Goal: Information Seeking & Learning: Learn about a topic

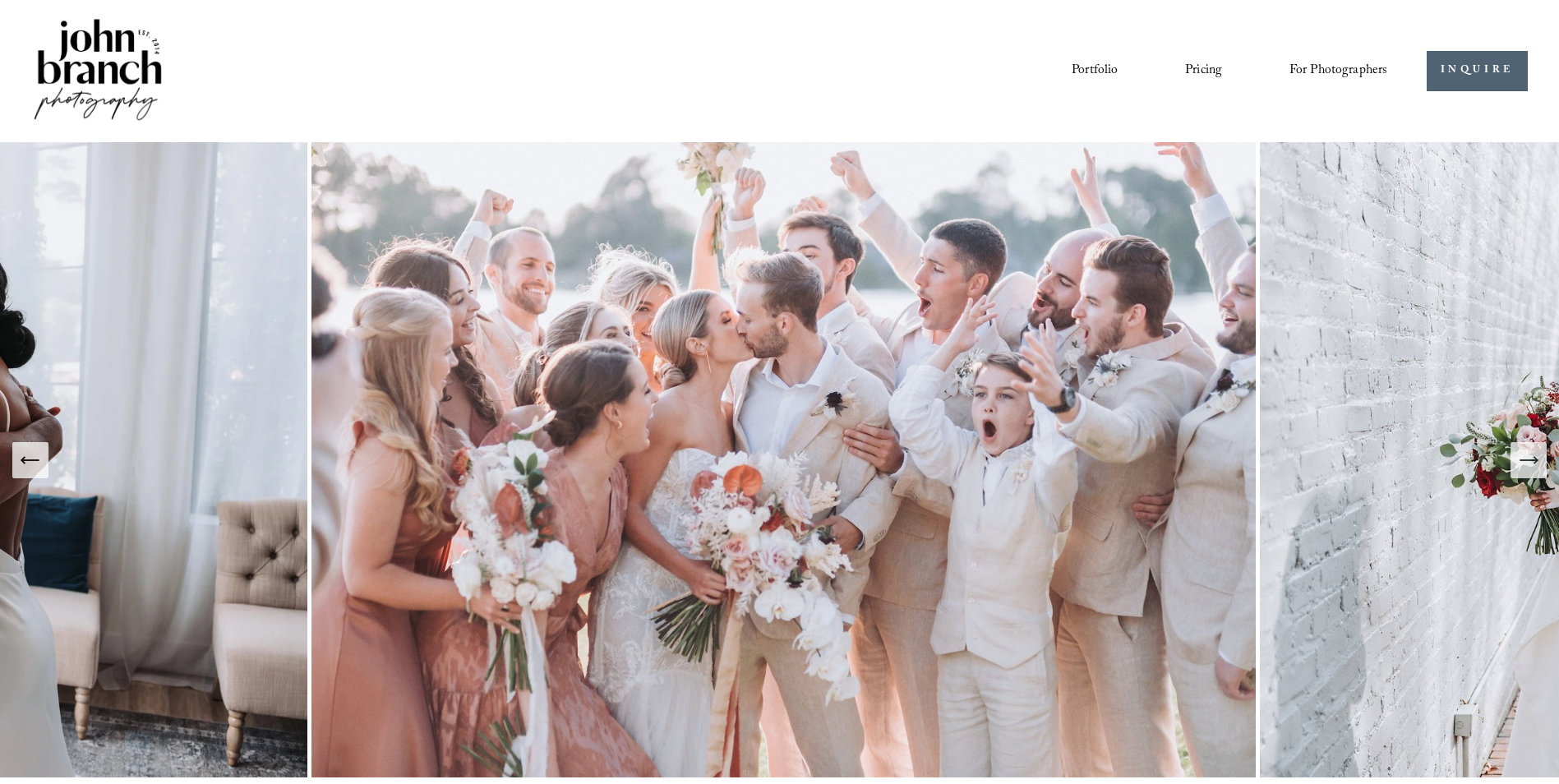
drag, startPoint x: 1189, startPoint y: 68, endPoint x: 1274, endPoint y: 72, distance: 85.1
click at [1189, 68] on link "Pricing" at bounding box center [1204, 70] width 37 height 28
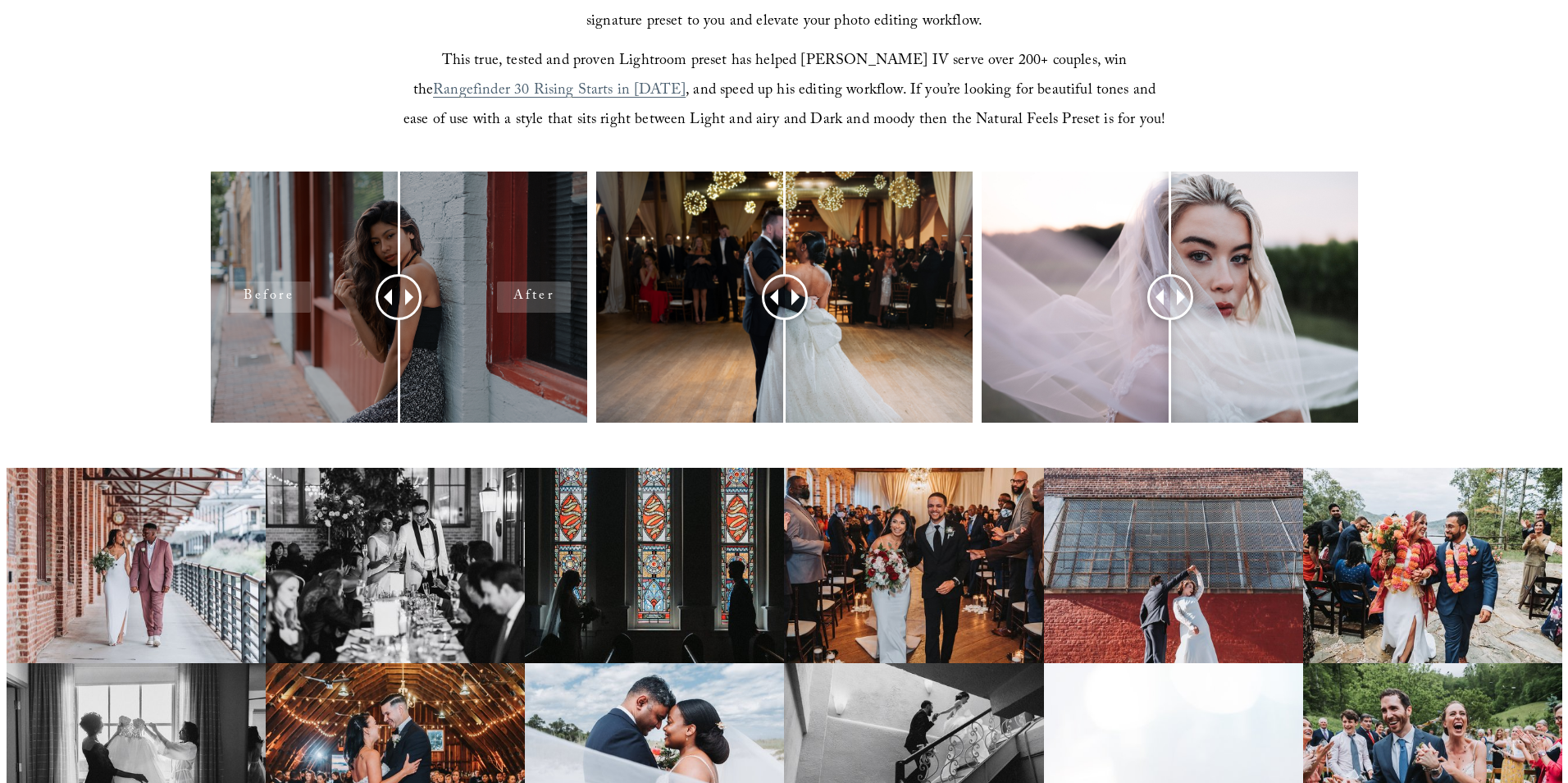
scroll to position [985, 0]
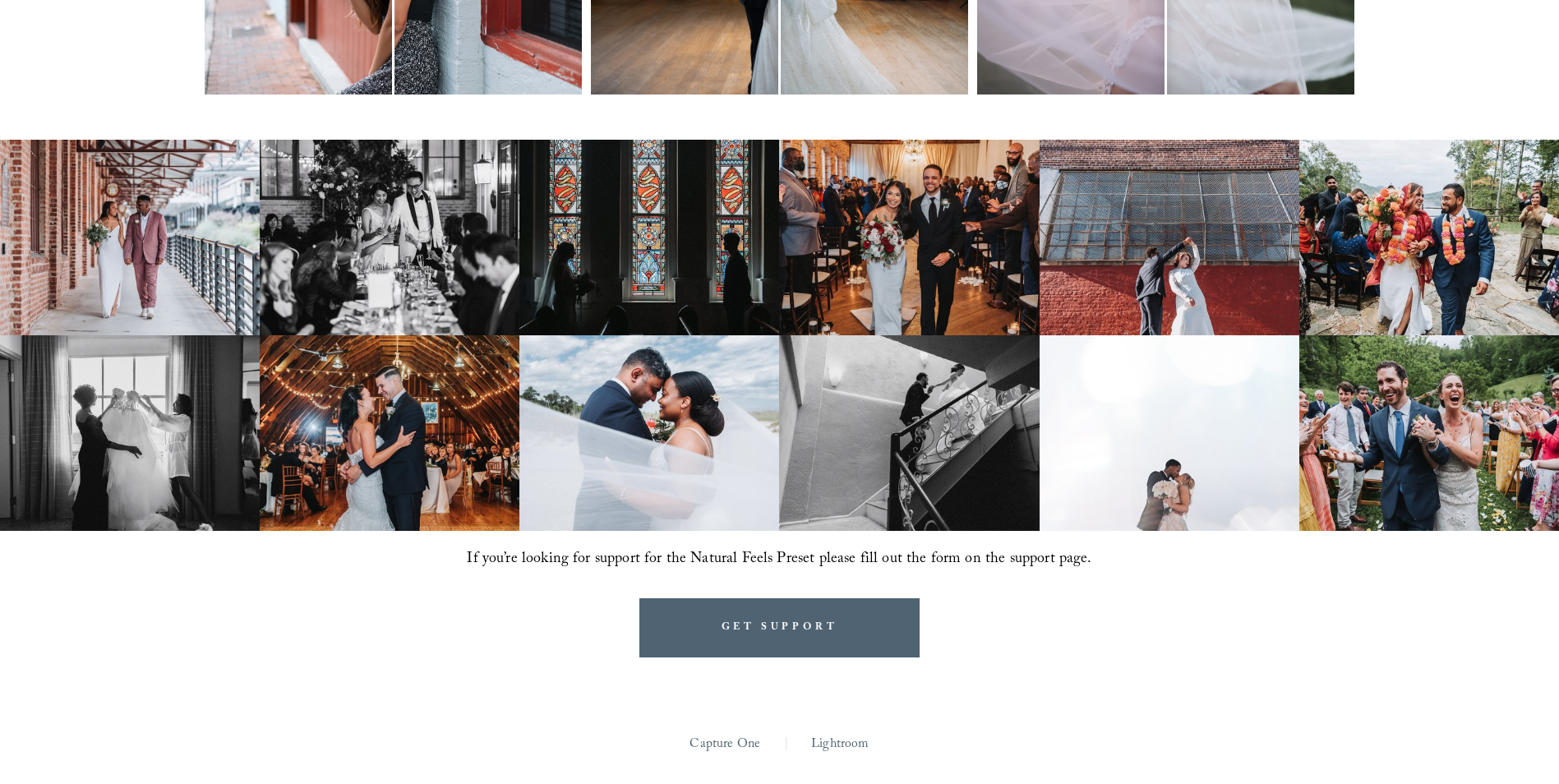
click at [483, 215] on img at bounding box center [390, 237] width 260 height 196
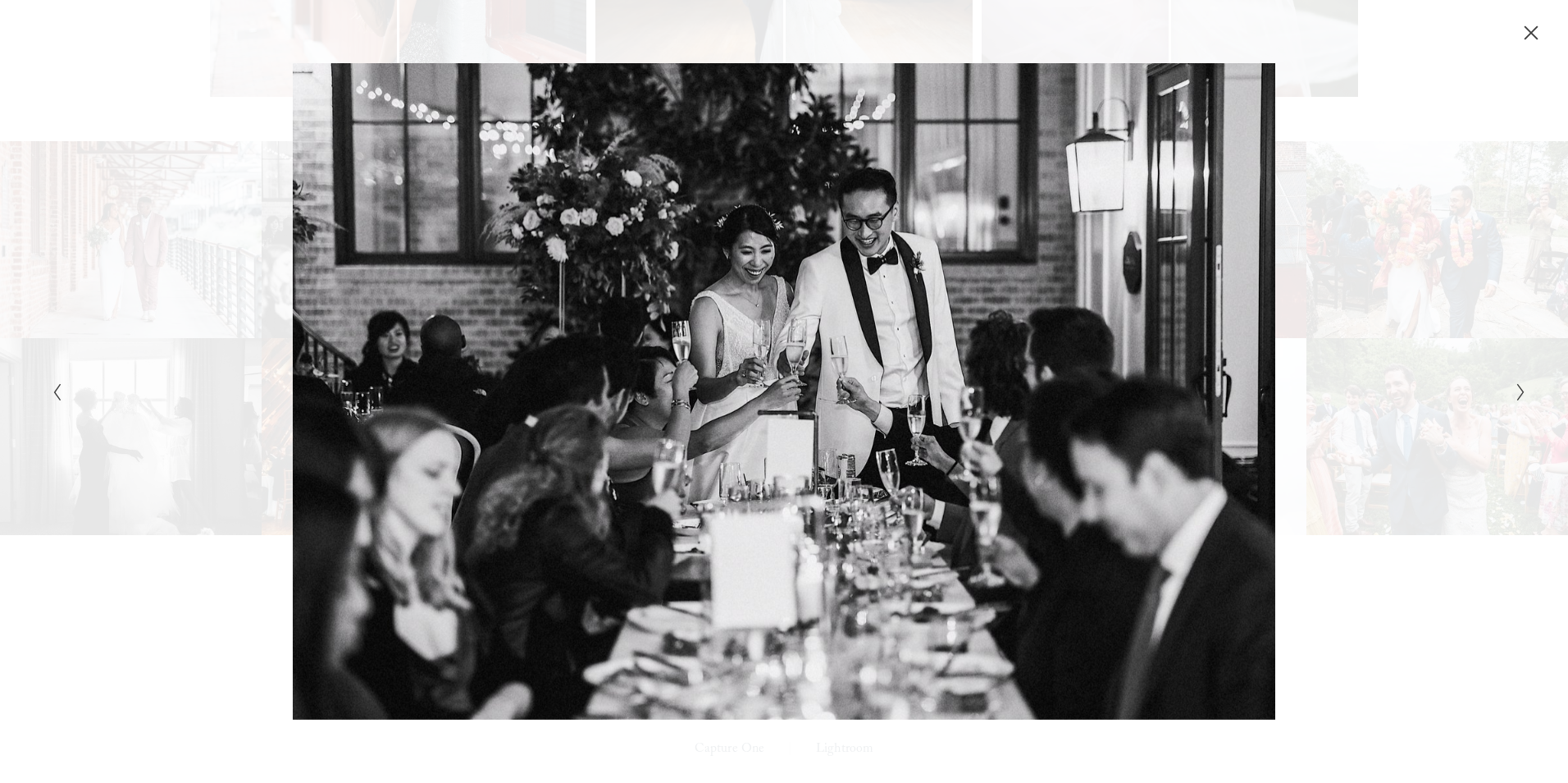
click at [1513, 390] on button "Next Slide" at bounding box center [1516, 392] width 11 height 20
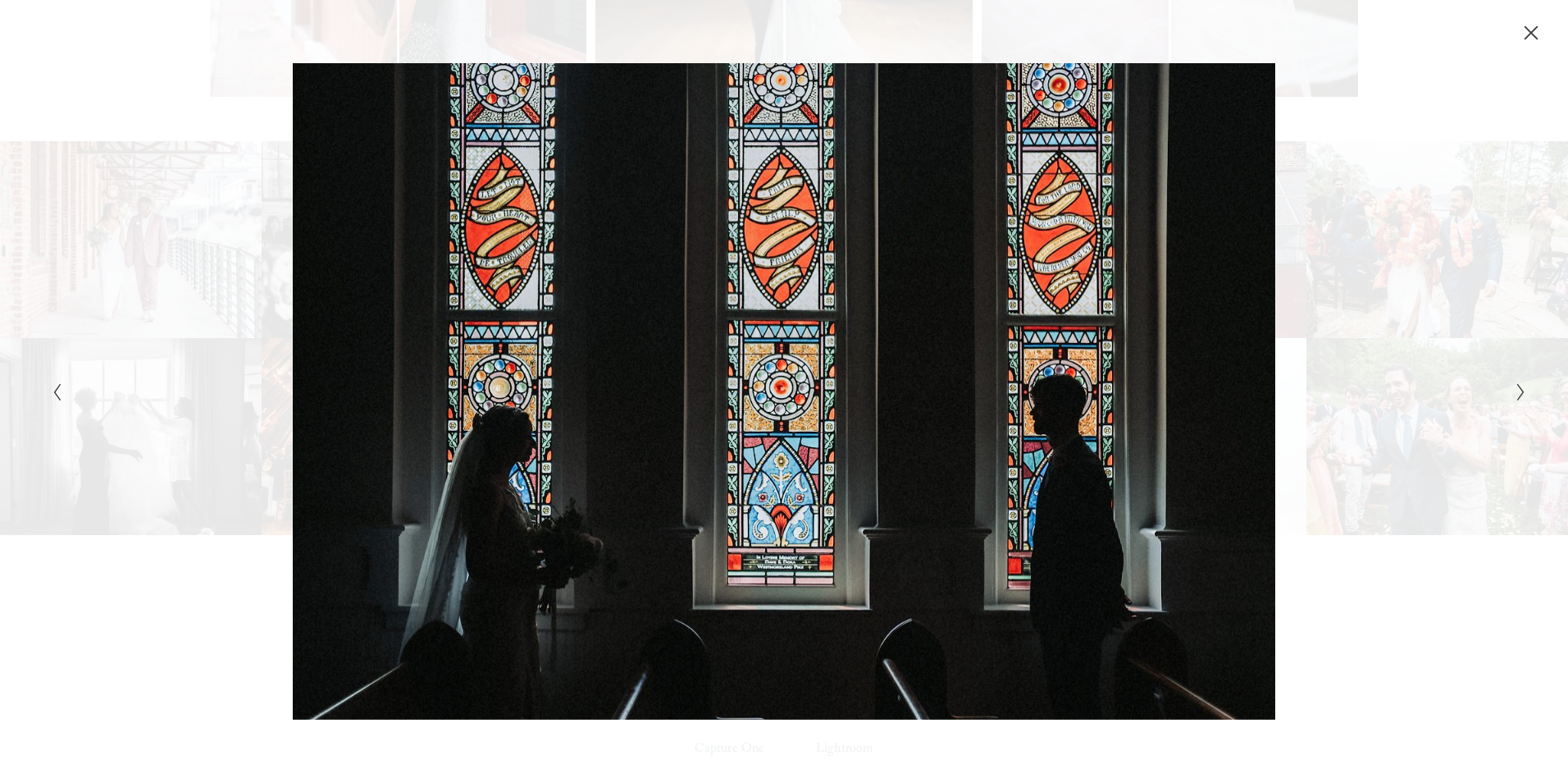
click at [1513, 390] on button "Next Slide" at bounding box center [1516, 392] width 11 height 20
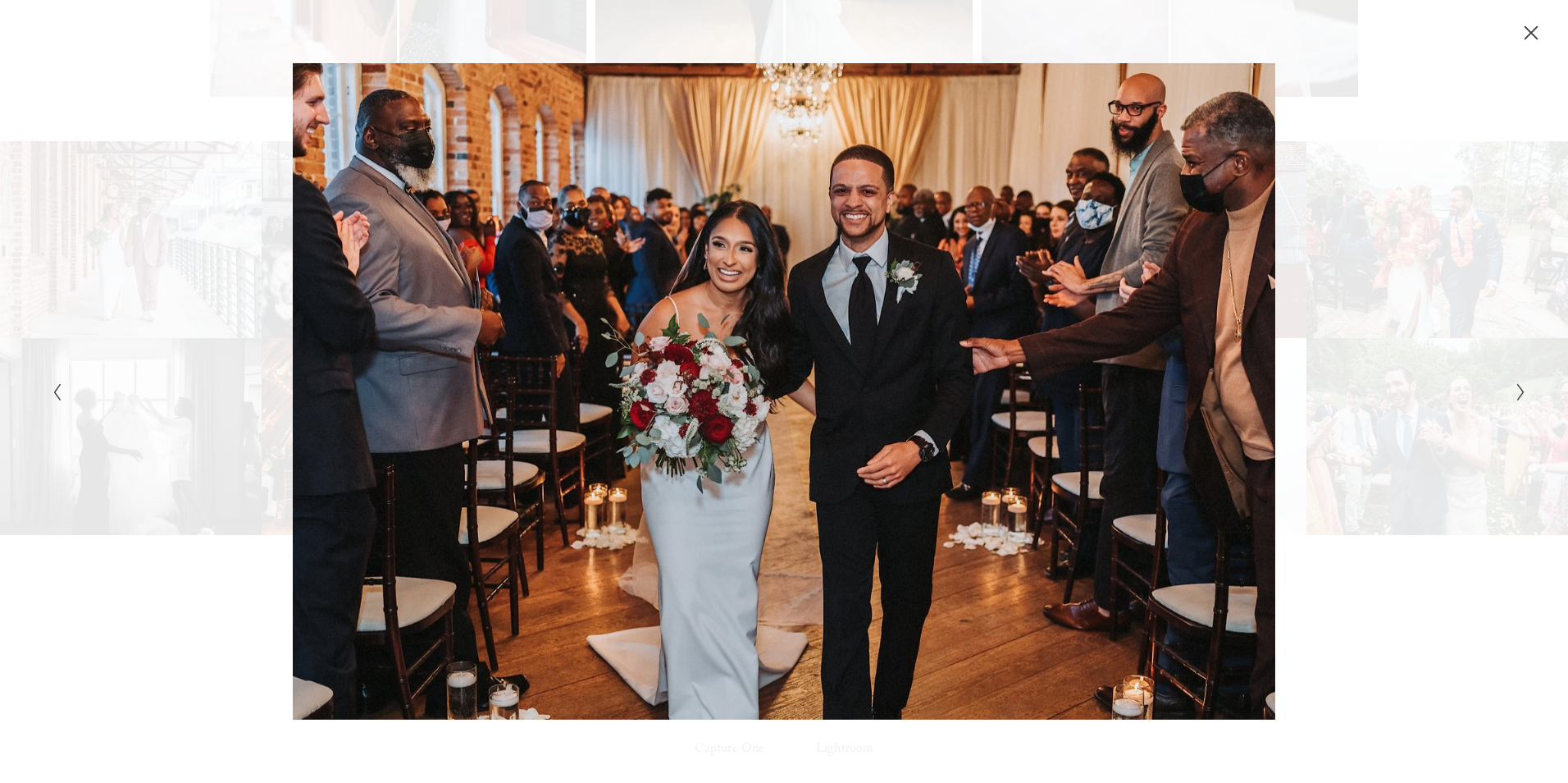
click at [1513, 390] on button "Next Slide" at bounding box center [1516, 392] width 11 height 20
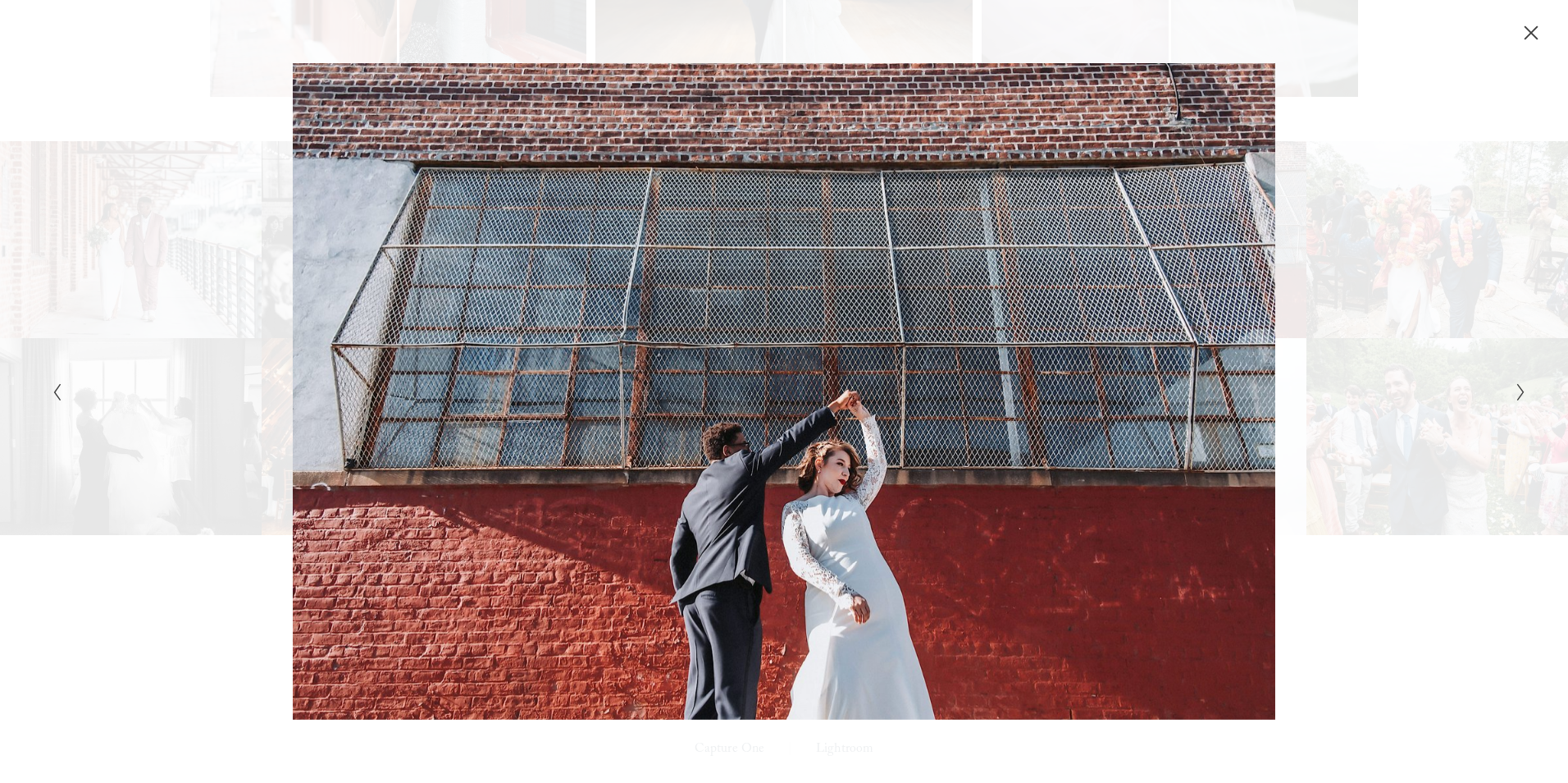
click at [1513, 390] on button "Next Slide" at bounding box center [1516, 392] width 11 height 20
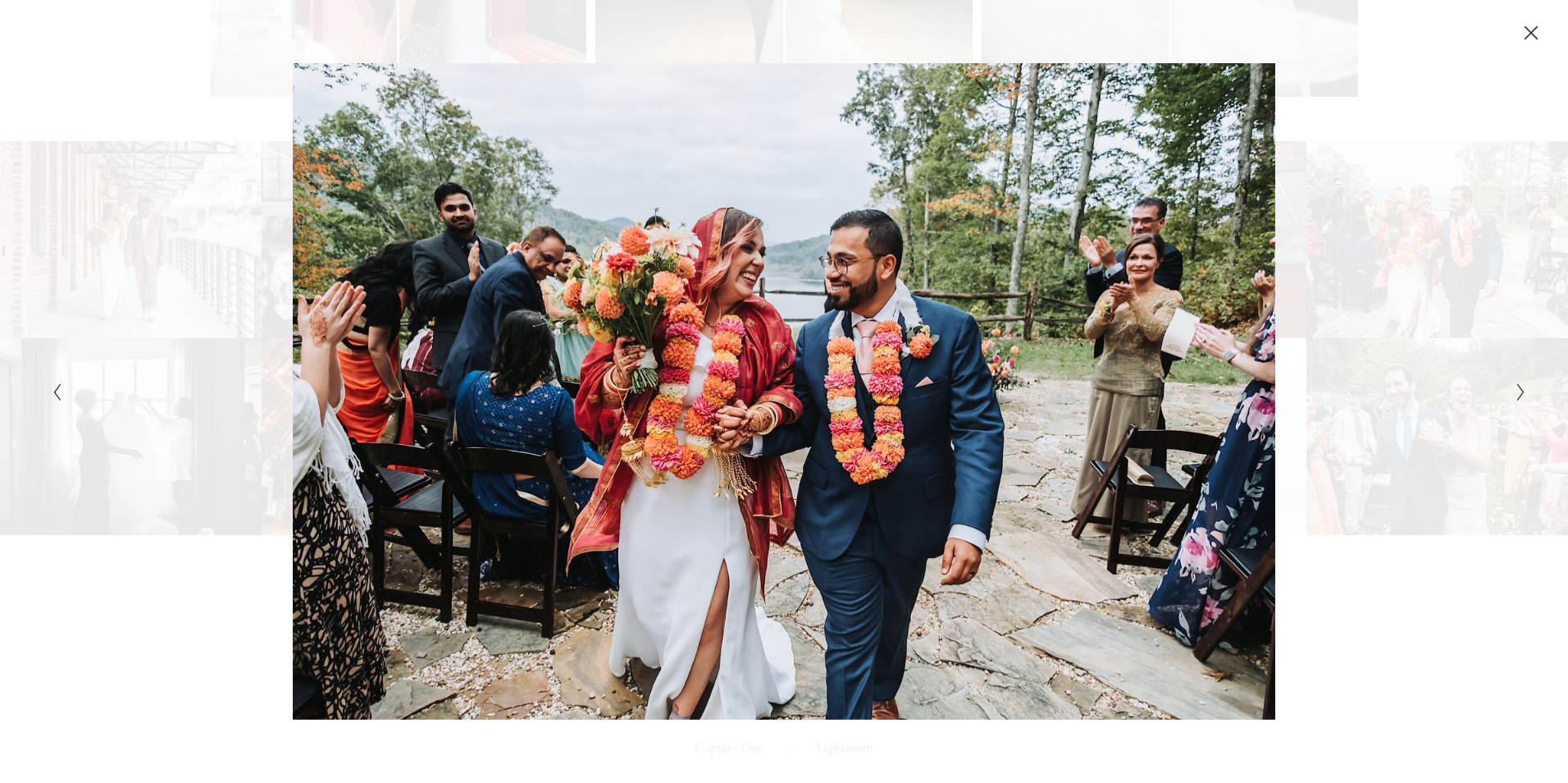
click at [59, 392] on icon "Previous Slide" at bounding box center [57, 392] width 11 height 20
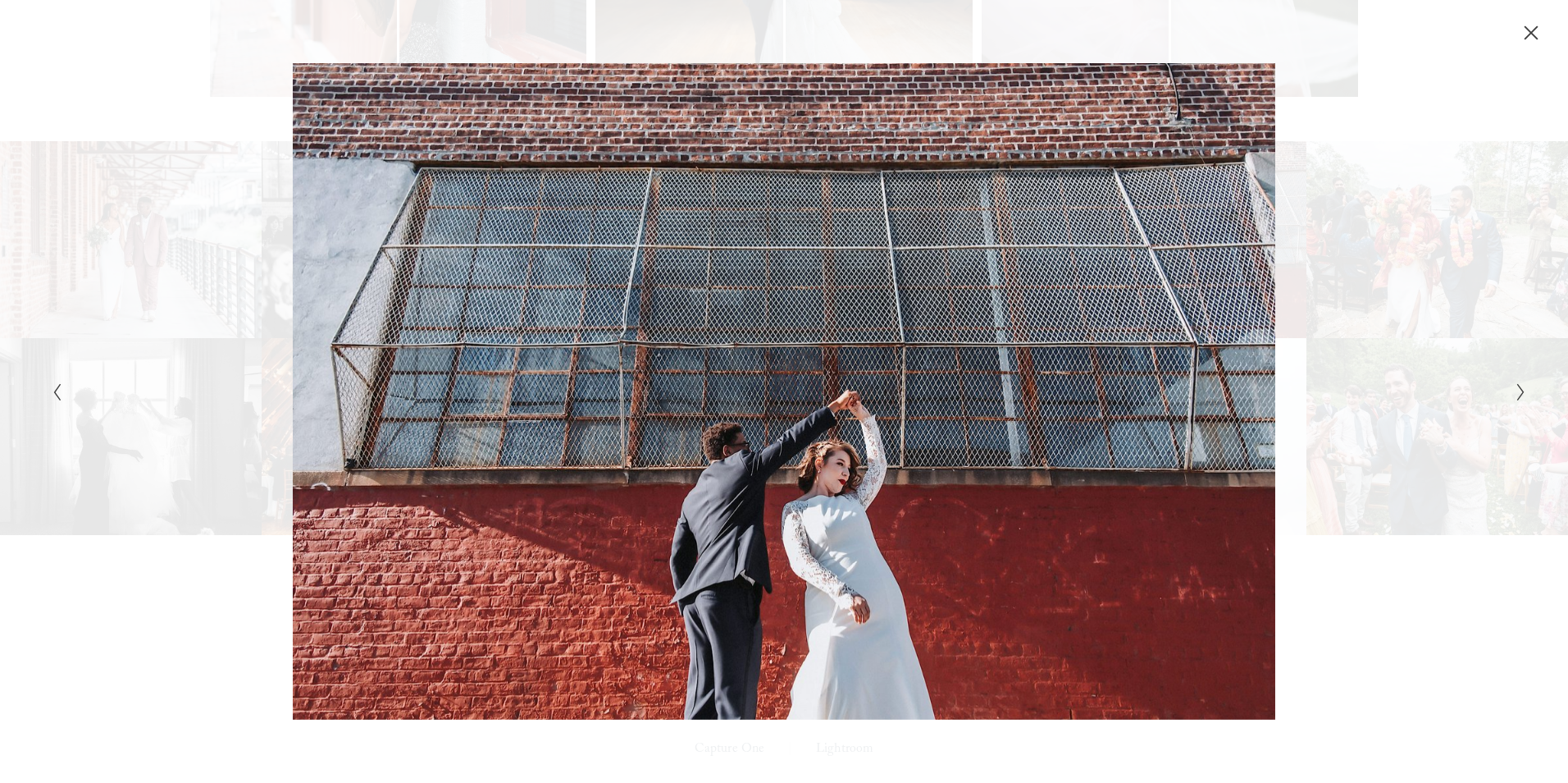
click at [1516, 390] on icon "Next Slide" at bounding box center [1521, 392] width 11 height 20
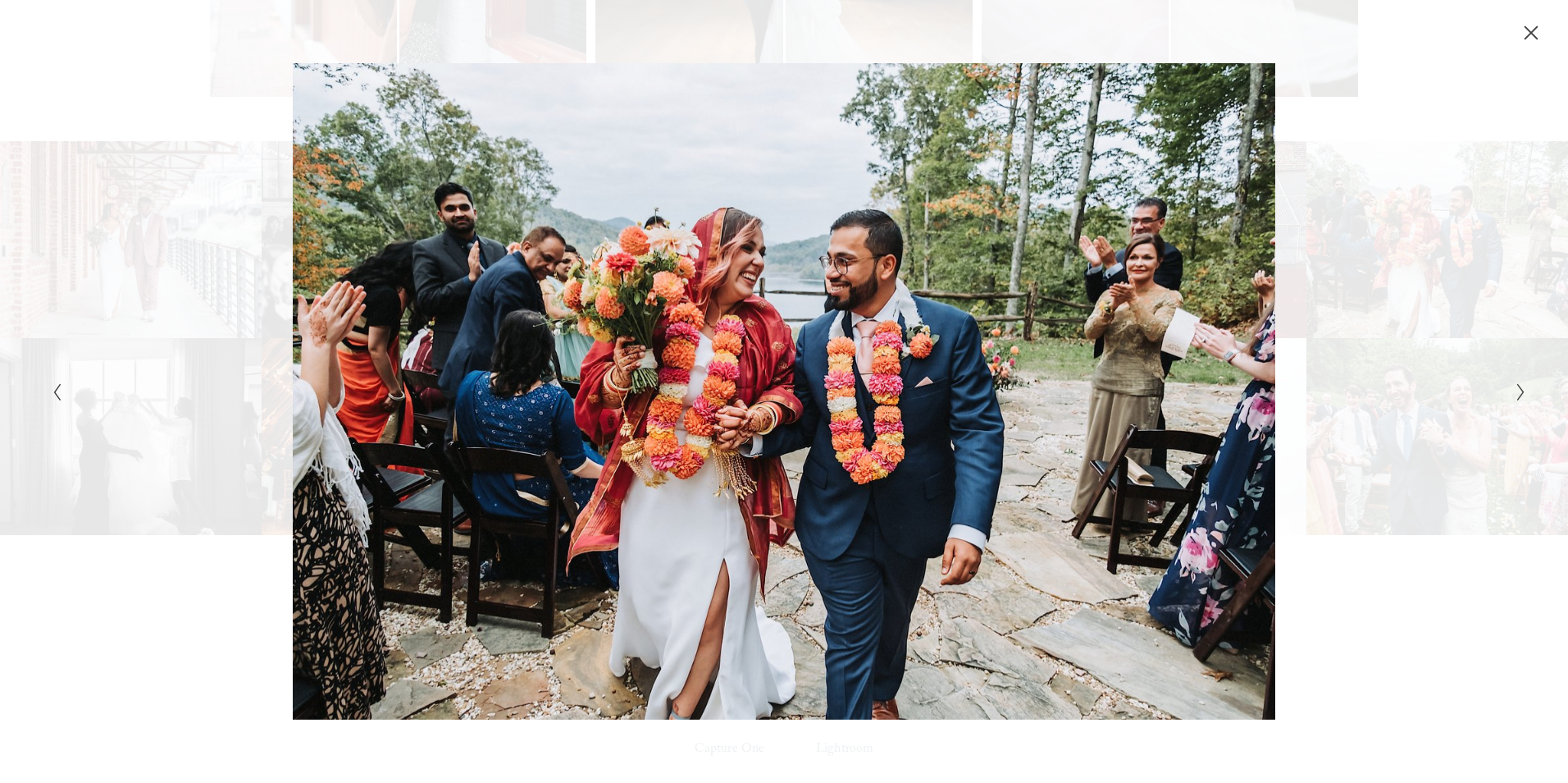
click at [1516, 390] on icon "Next Slide" at bounding box center [1521, 392] width 11 height 20
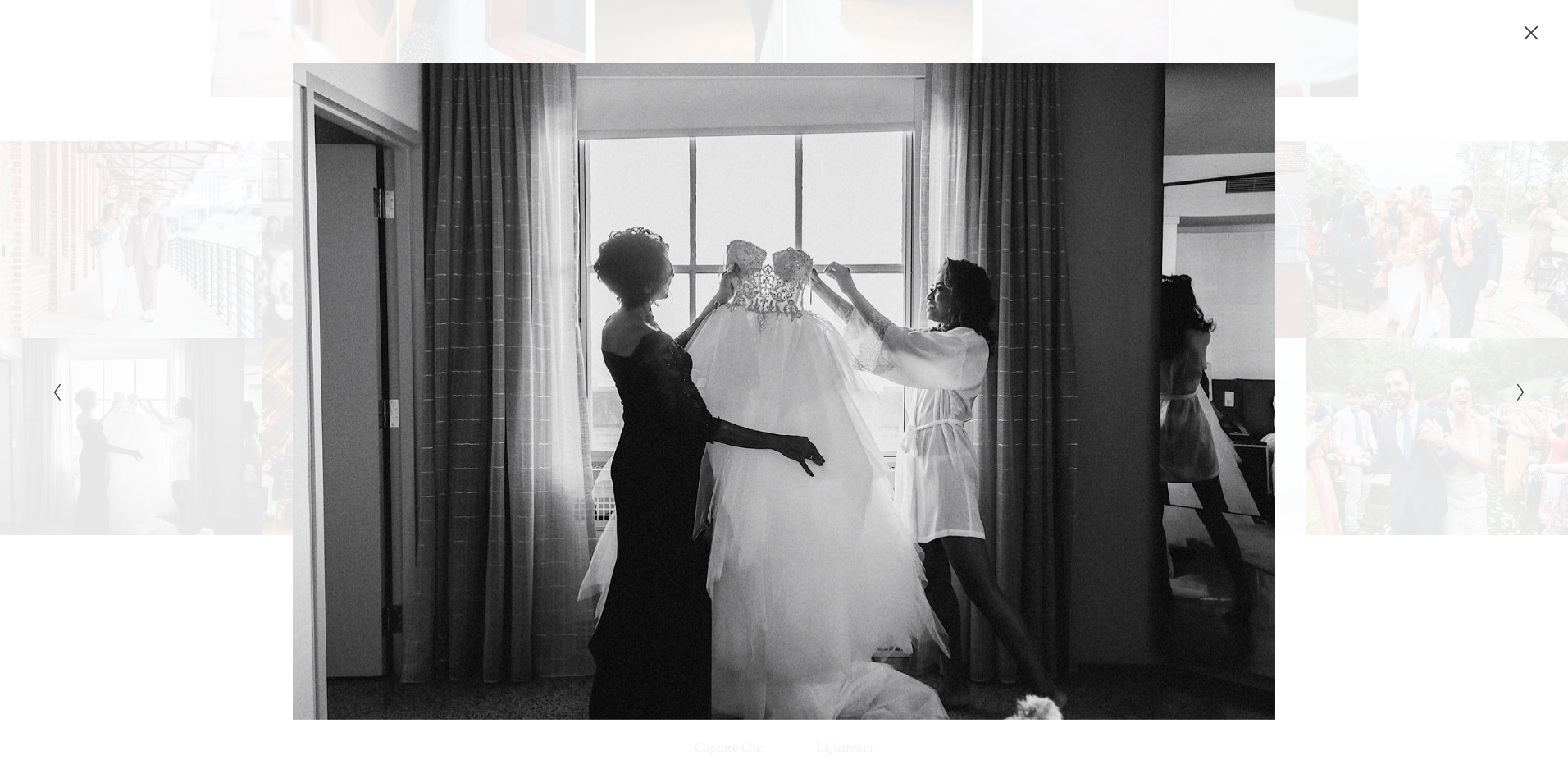
click at [1516, 390] on icon "Next Slide" at bounding box center [1521, 392] width 11 height 20
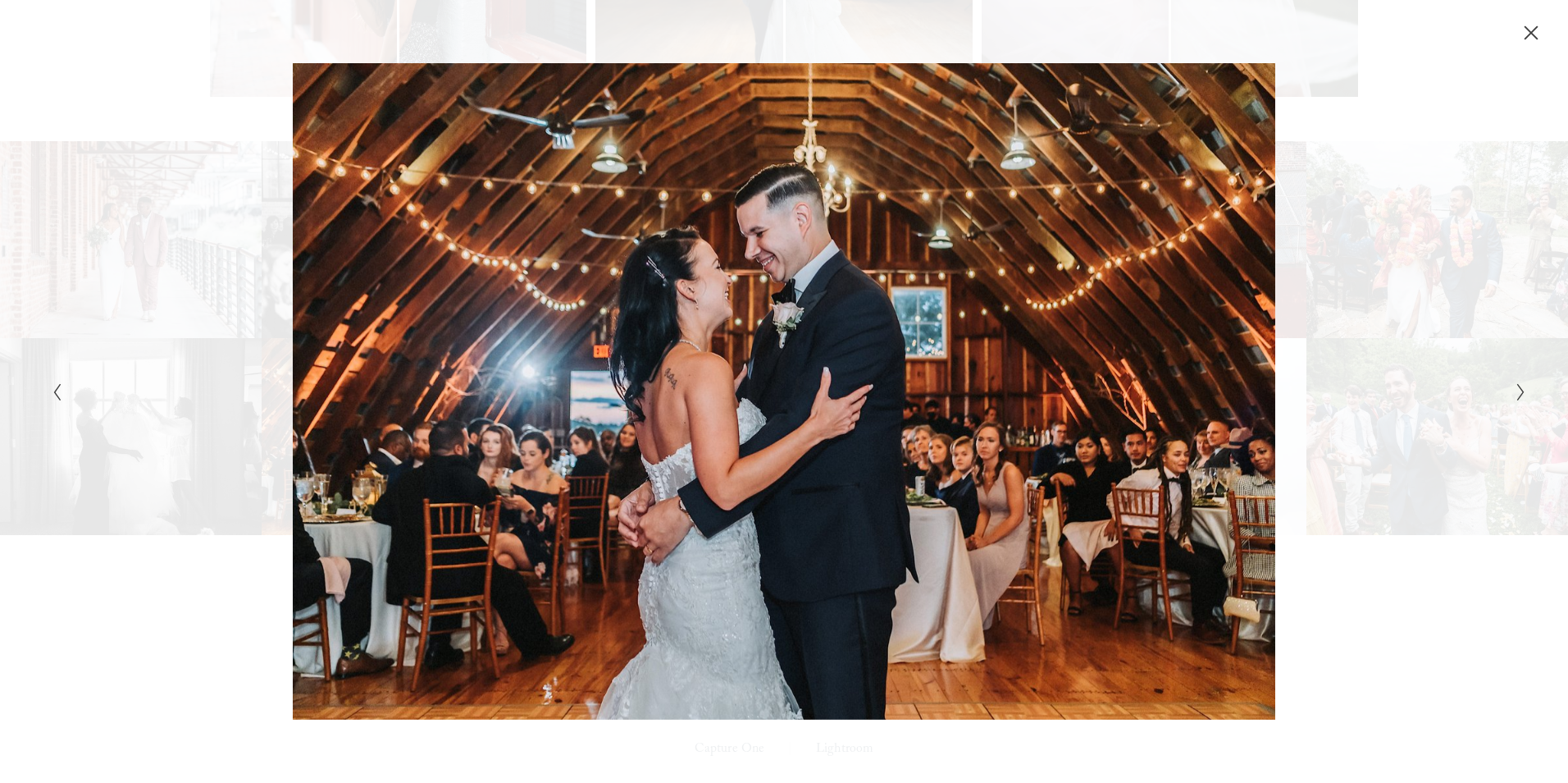
click at [1516, 390] on icon "Next Slide" at bounding box center [1521, 392] width 11 height 20
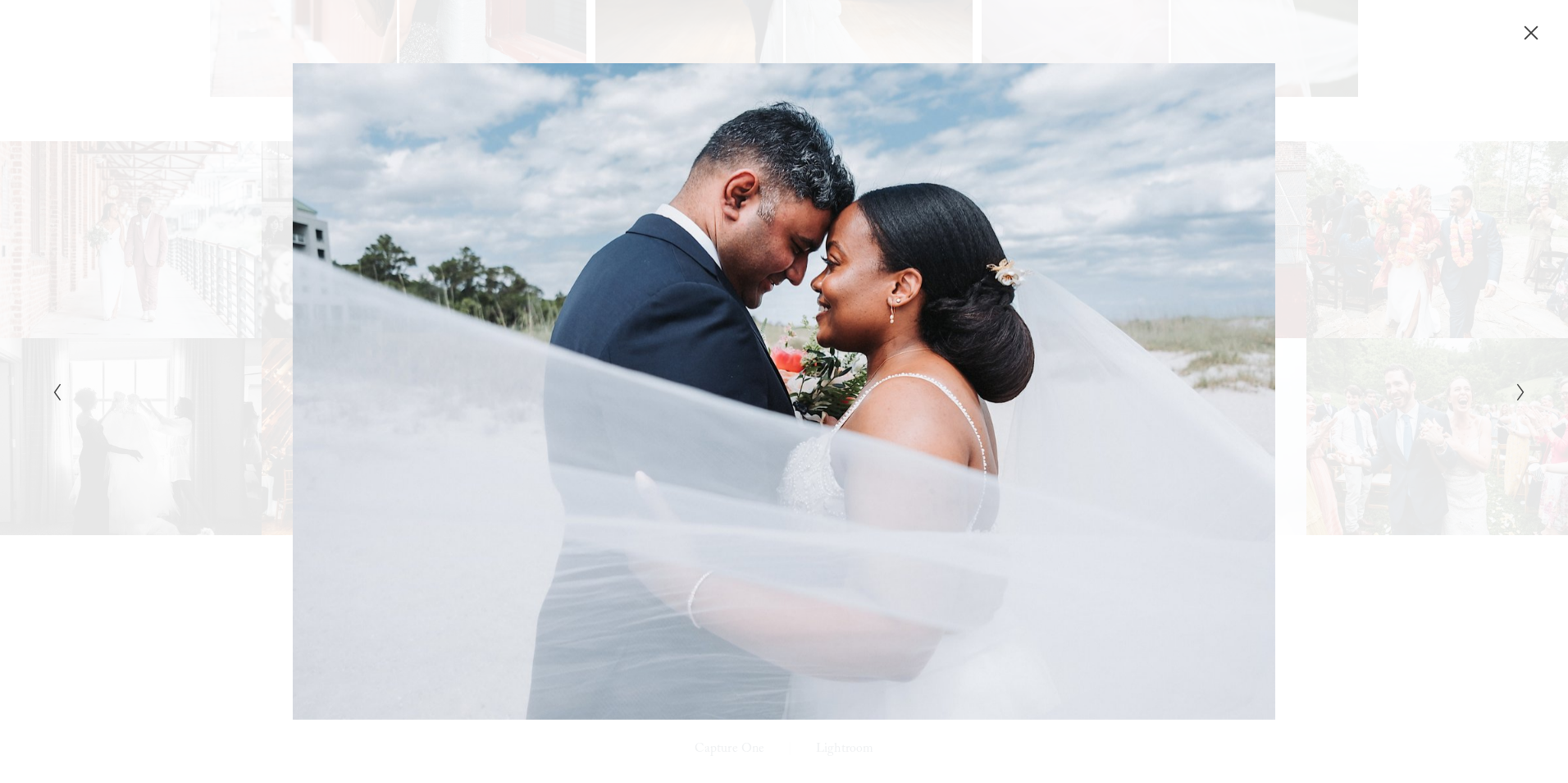
click at [1516, 390] on icon "Next Slide" at bounding box center [1521, 392] width 11 height 20
